Goal: Task Accomplishment & Management: Manage account settings

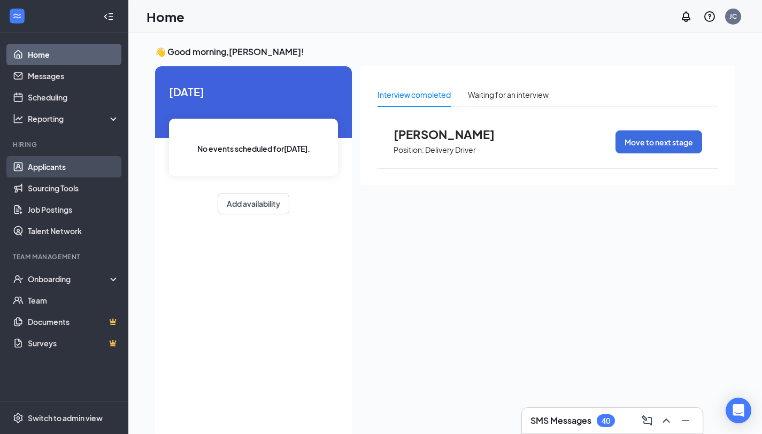
click at [70, 176] on link "Applicants" at bounding box center [73, 166] width 91 height 21
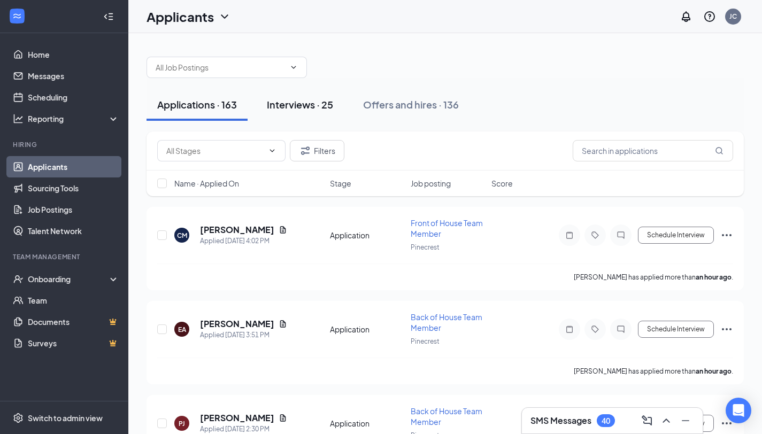
click at [328, 99] on div "Interviews · 25" at bounding box center [300, 104] width 66 height 13
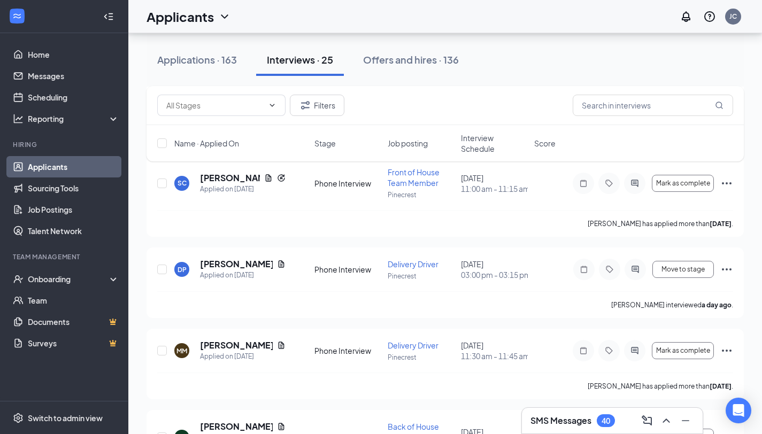
scroll to position [333, 0]
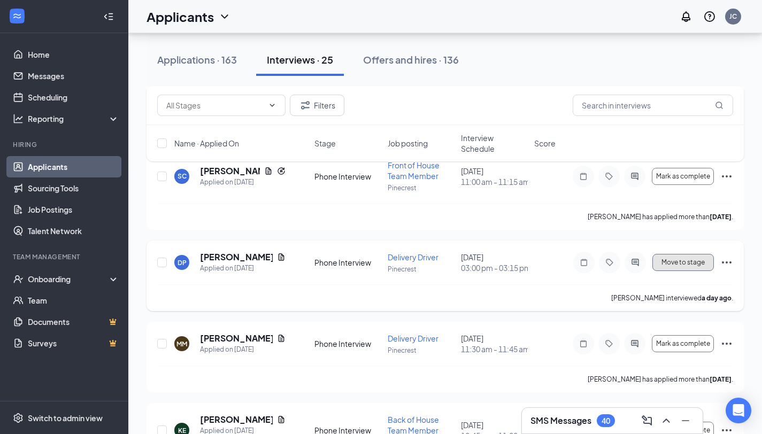
click at [682, 266] on span "Move to stage" at bounding box center [682, 262] width 43 height 7
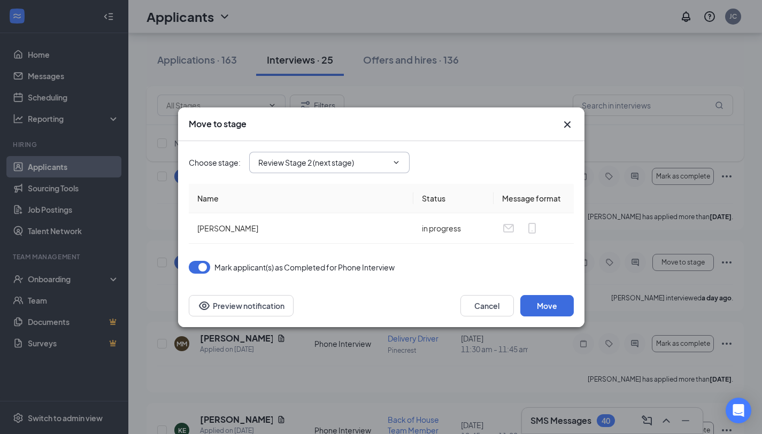
click at [334, 161] on input "Review Stage 2 (next stage)" at bounding box center [322, 163] width 129 height 12
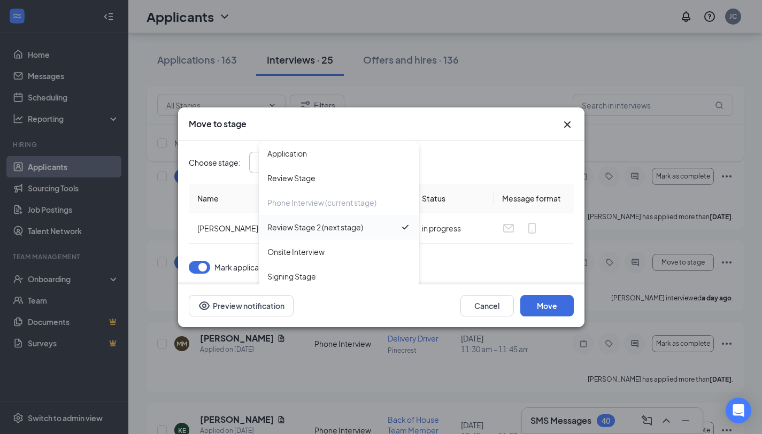
scroll to position [12, 0]
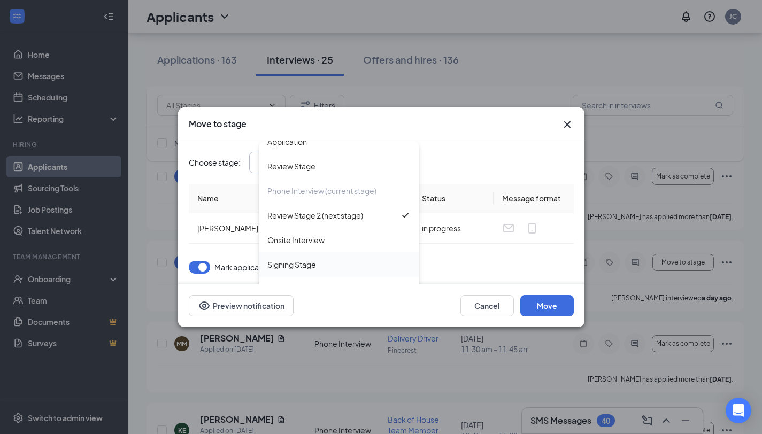
click at [325, 260] on div "Signing Stage" at bounding box center [338, 265] width 143 height 12
type input "Signing Stage"
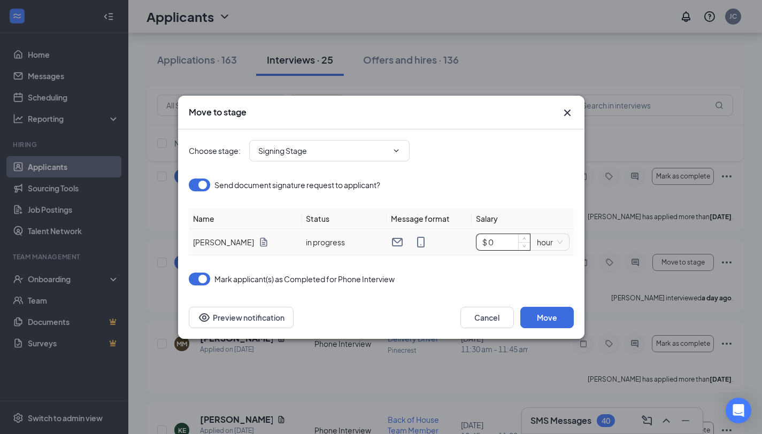
click at [488, 247] on input "$ 0" at bounding box center [502, 242] width 53 height 16
type input "$ 13"
click at [460, 273] on div "Mark applicant(s) as Completed for Phone Interview" at bounding box center [381, 279] width 385 height 13
click at [550, 245] on span "hour" at bounding box center [550, 242] width 26 height 16
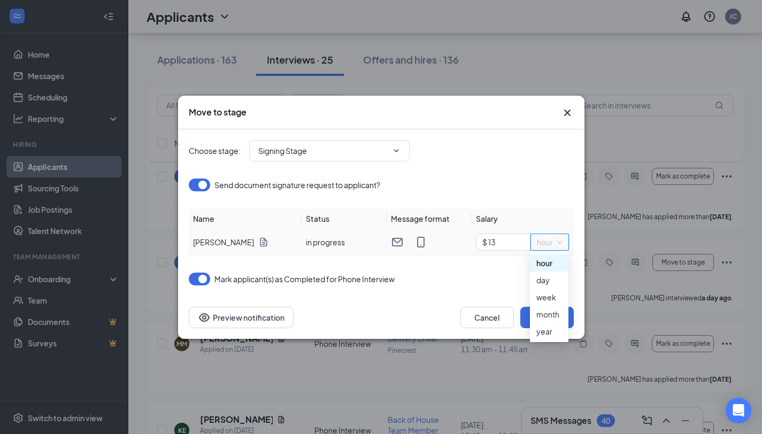
click at [545, 263] on div "hour" at bounding box center [549, 263] width 26 height 12
click at [405, 151] on span "Signing Stage Application Review Stage Phone Interview (current stage) Review S…" at bounding box center [329, 150] width 160 height 21
click at [386, 147] on input "Signing Stage" at bounding box center [322, 151] width 129 height 12
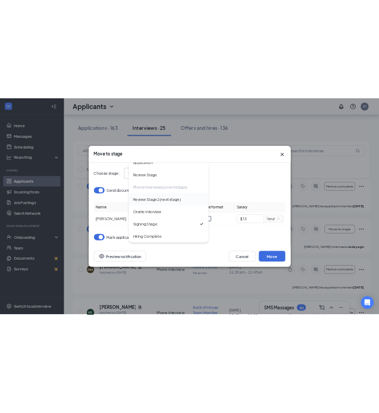
scroll to position [414, 0]
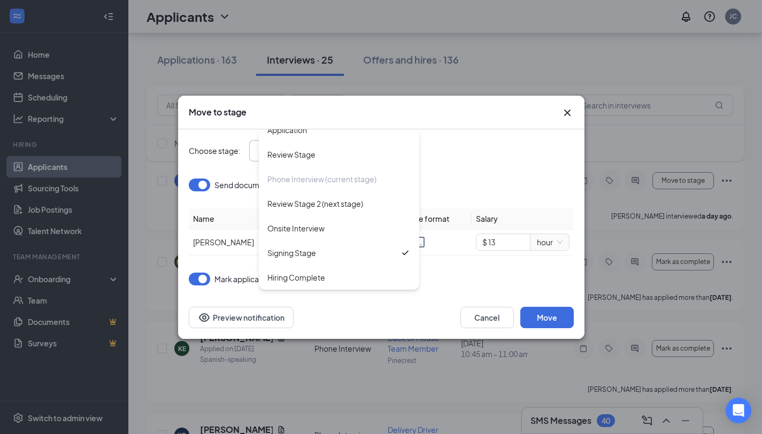
click at [491, 188] on div "Send document signature request to applicant?" at bounding box center [381, 185] width 385 height 13
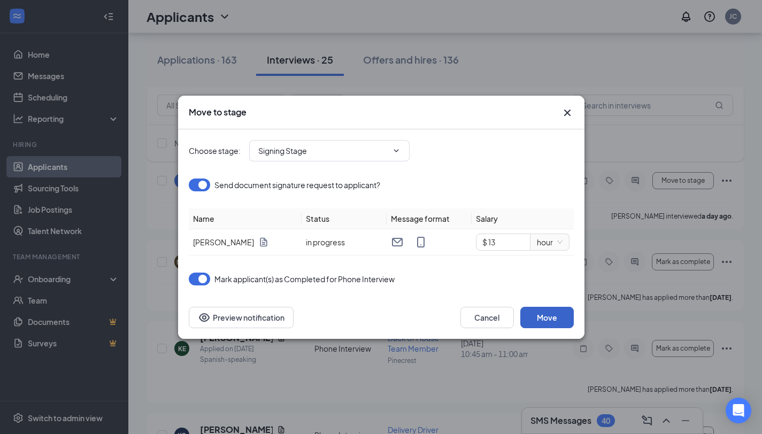
click at [548, 317] on button "Move" at bounding box center [546, 317] width 53 height 21
